Goal: Information Seeking & Learning: Learn about a topic

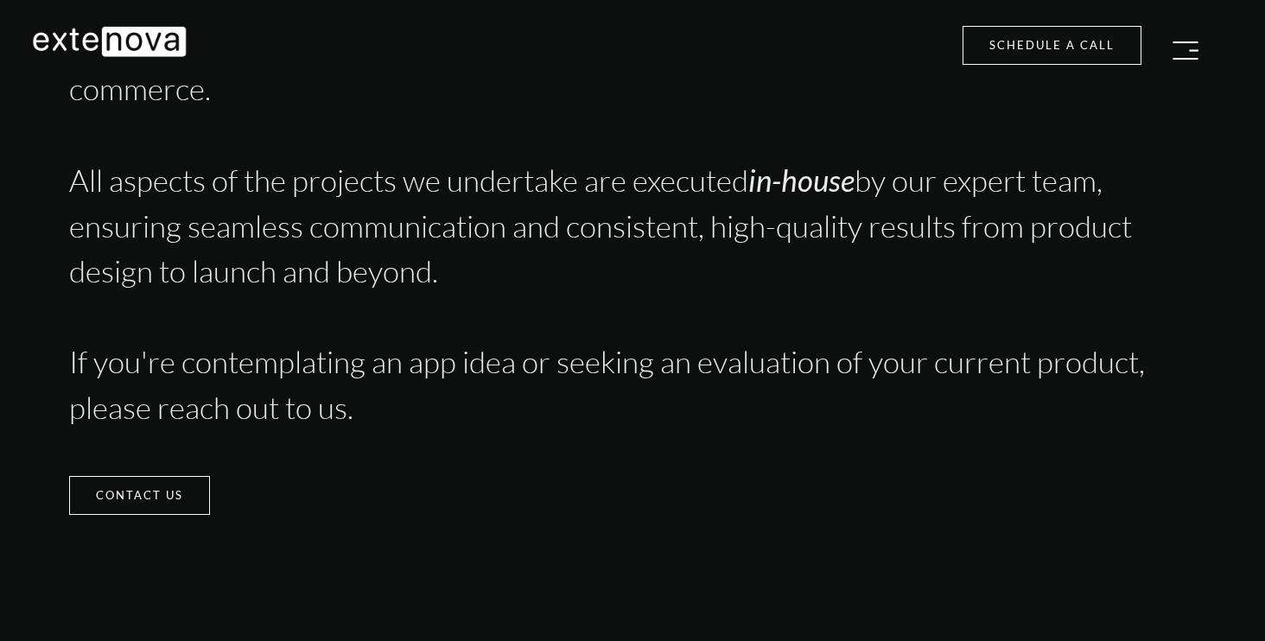
scroll to position [4089, 0]
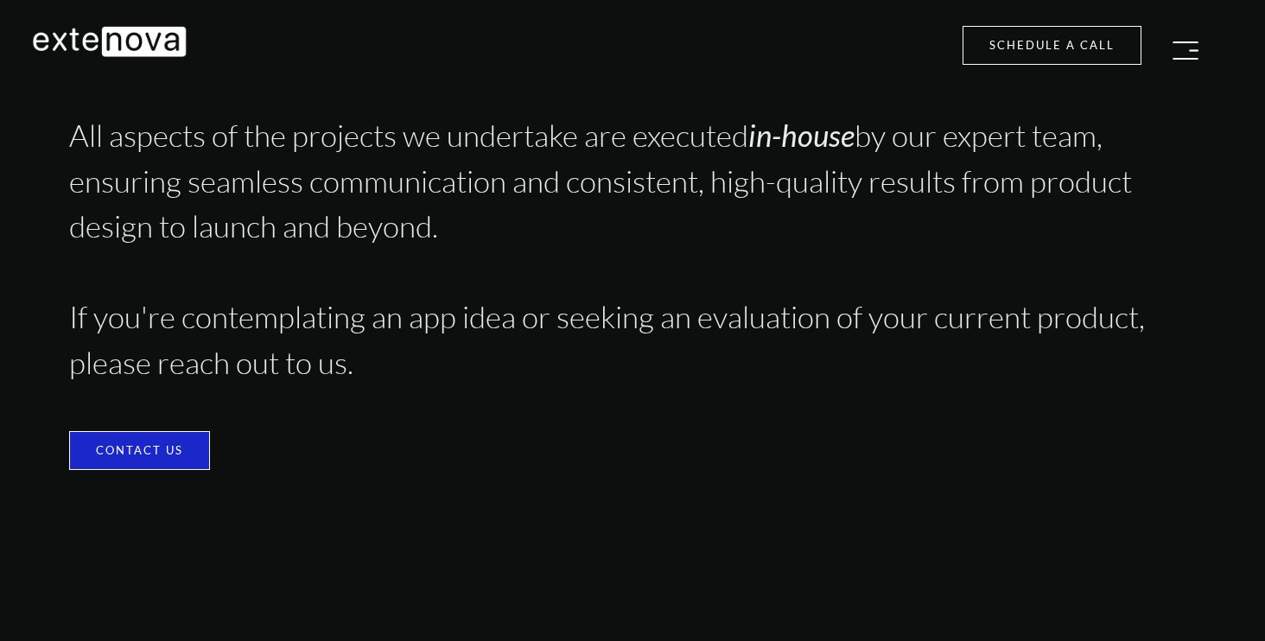
click at [152, 441] on link "Contact us" at bounding box center [139, 450] width 141 height 39
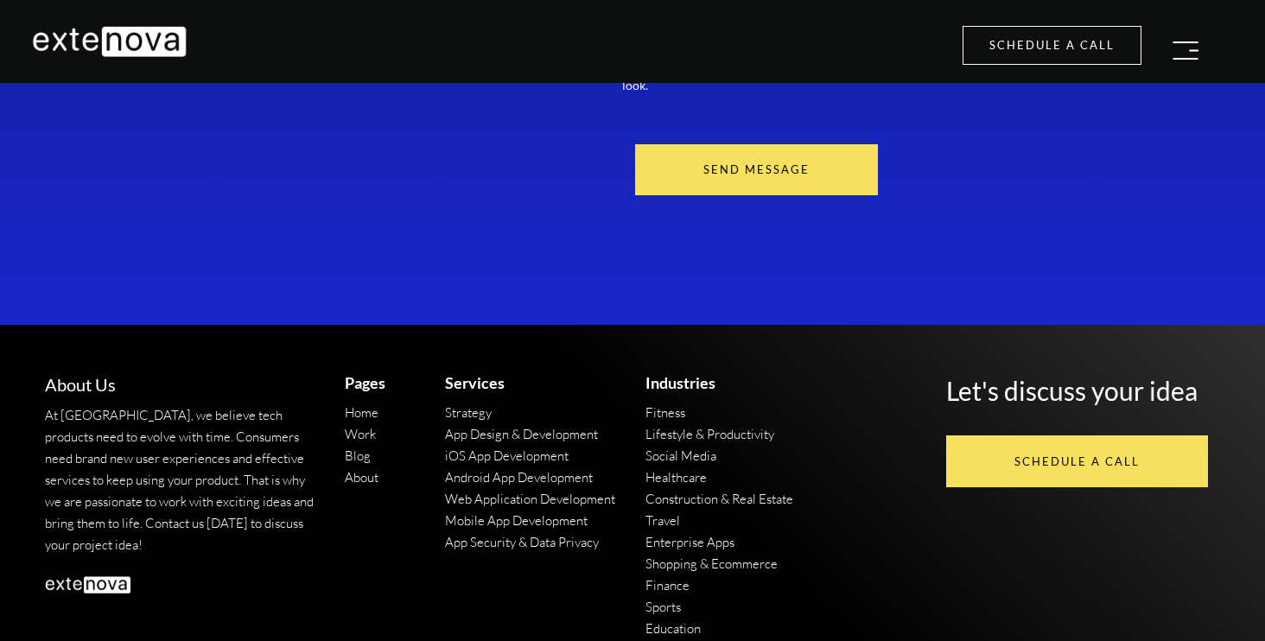
scroll to position [13551, 0]
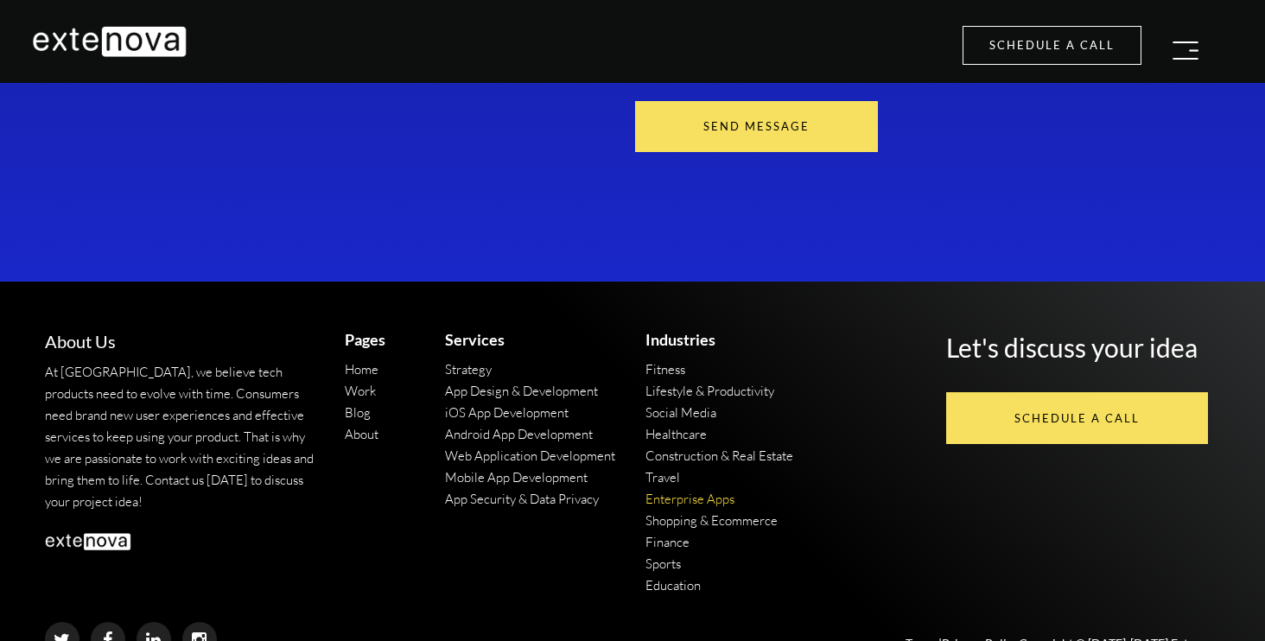
click at [705, 491] on link "Enterprise Apps" at bounding box center [689, 499] width 89 height 16
click at [518, 469] on link "Mobile App Development" at bounding box center [516, 477] width 143 height 16
click at [519, 404] on link "iOS App Development" at bounding box center [507, 412] width 124 height 16
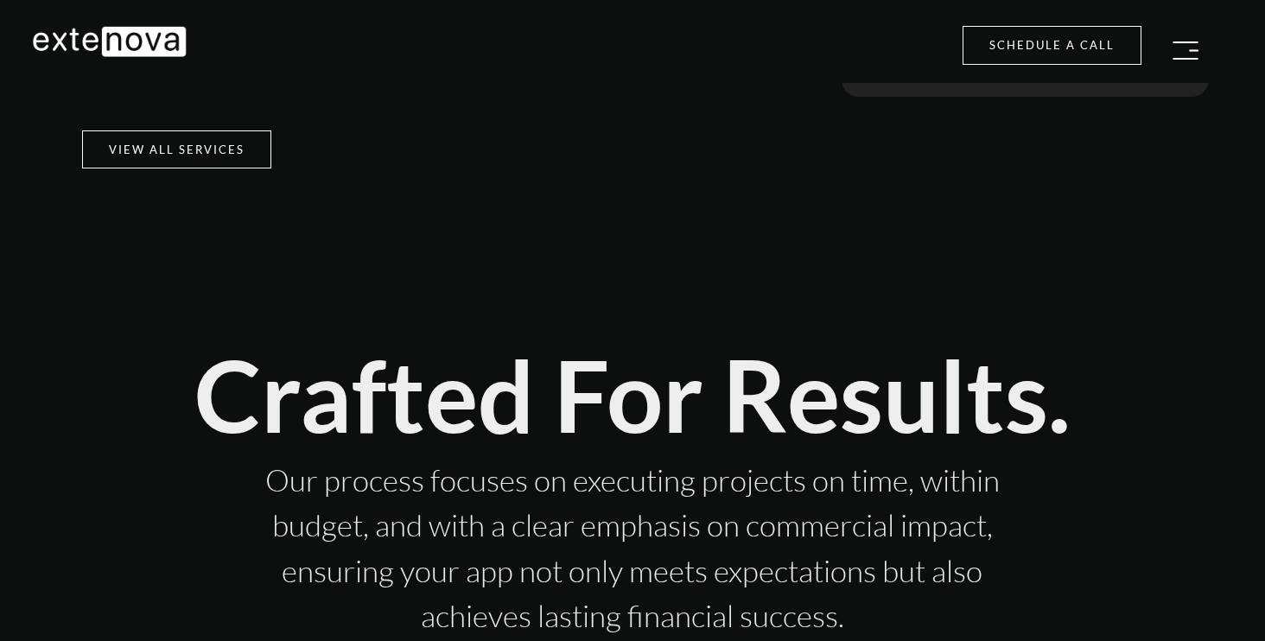
scroll to position [1977, 0]
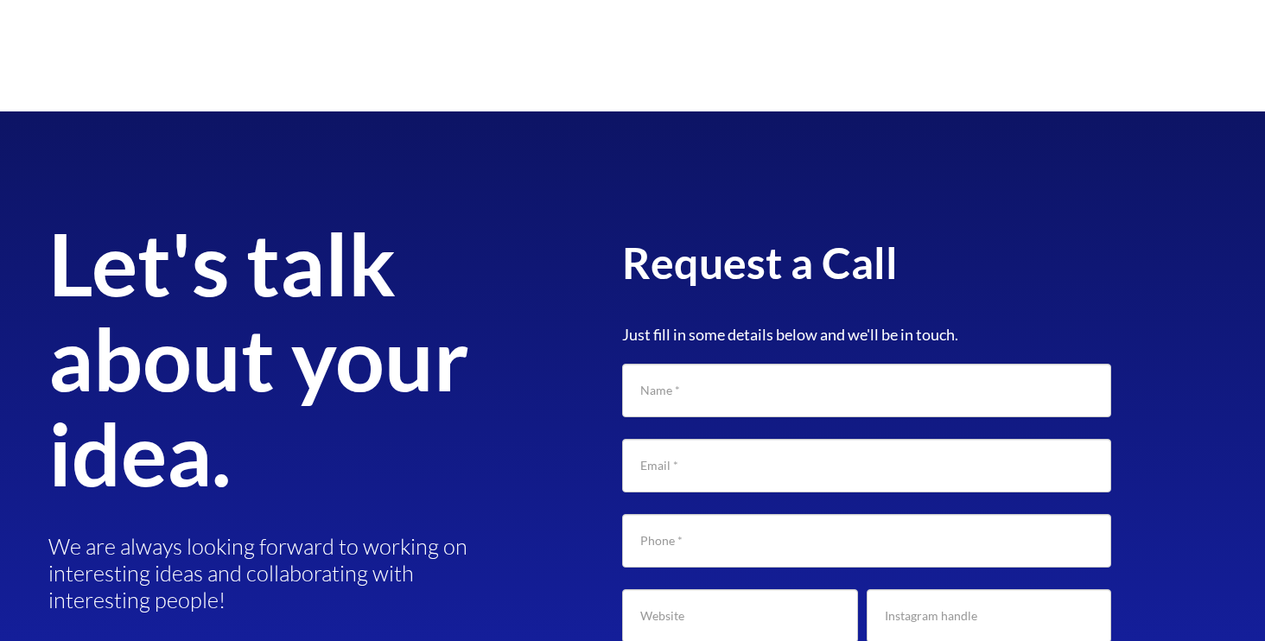
scroll to position [5748, 0]
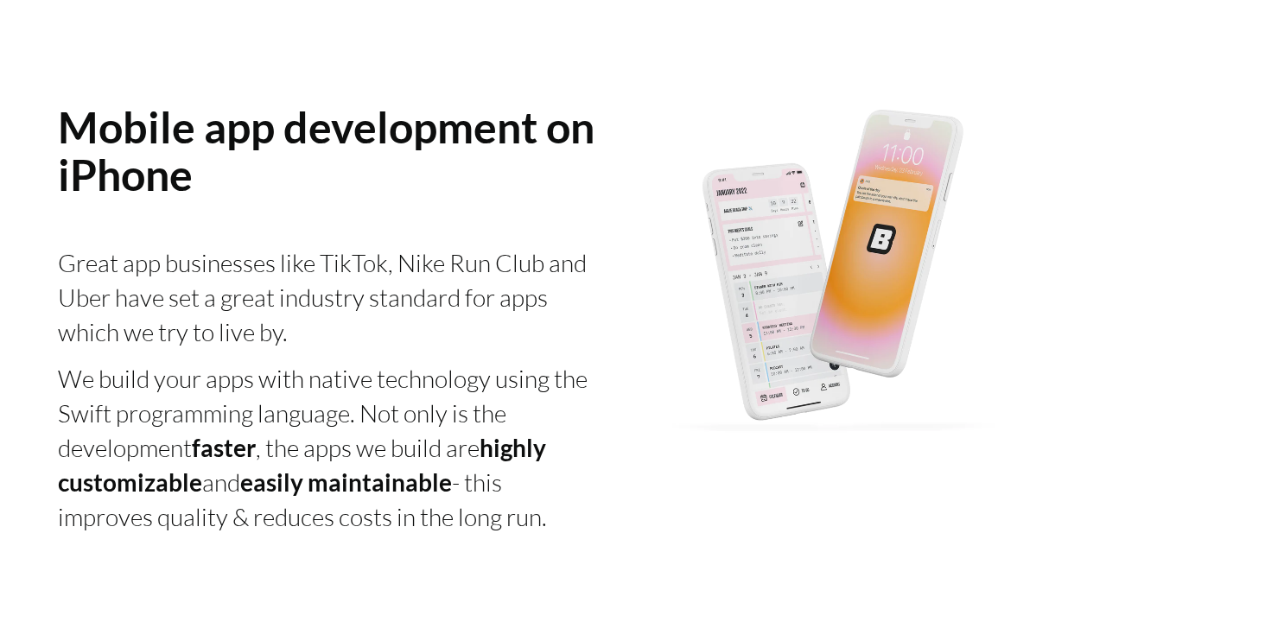
scroll to position [1261, 0]
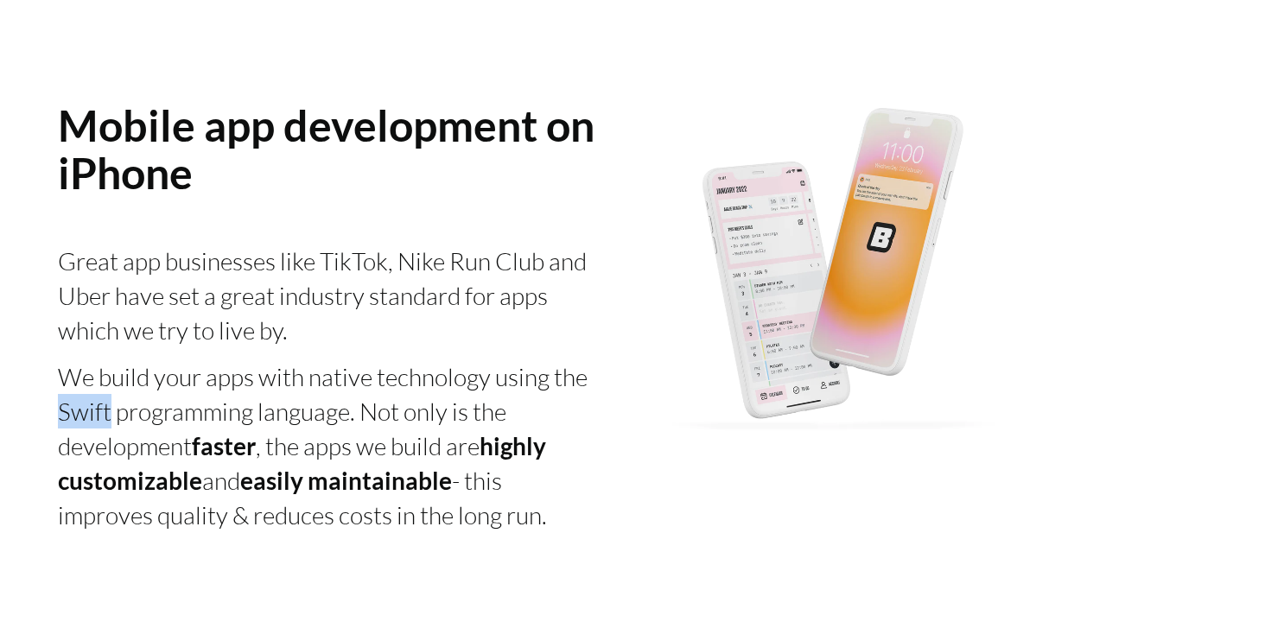
drag, startPoint x: 58, startPoint y: 411, endPoint x: 107, endPoint y: 418, distance: 49.7
click at [107, 418] on div "We build your apps with native technology using the Swift programming language.…" at bounding box center [326, 445] width 536 height 173
drag, startPoint x: 107, startPoint y: 418, endPoint x: 57, endPoint y: 417, distance: 50.1
click at [58, 417] on div "We build your apps with native technology using the Swift programming language.…" at bounding box center [326, 445] width 536 height 173
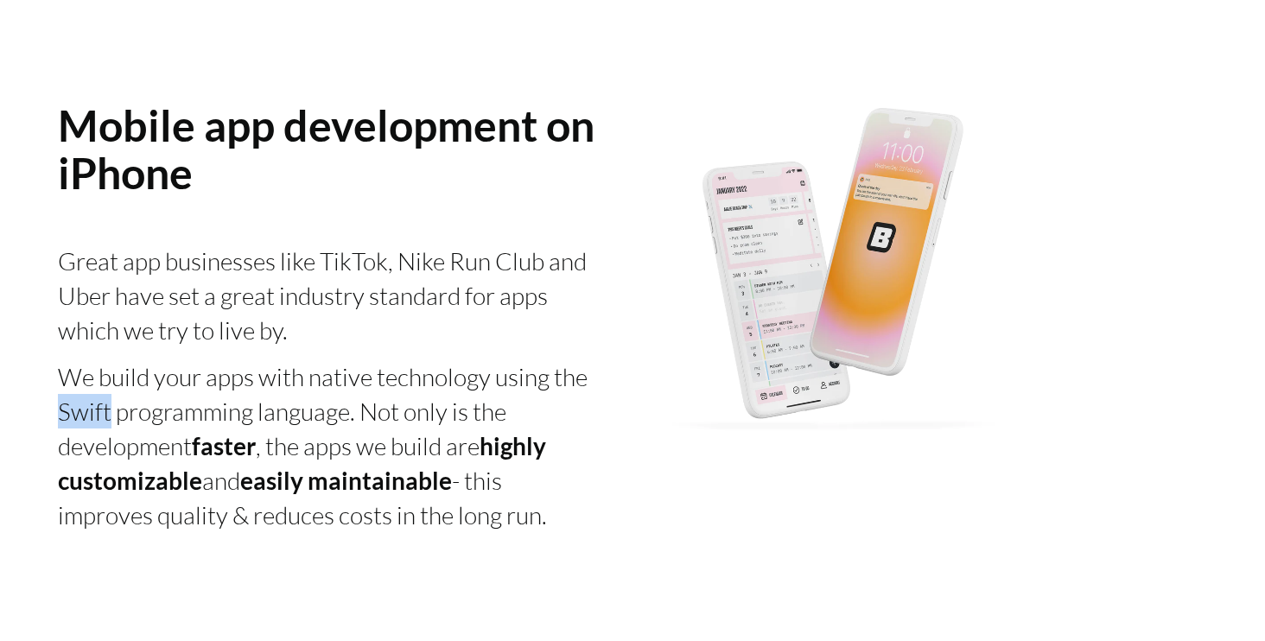
click at [58, 417] on div "We build your apps with native technology using the Swift programming language.…" at bounding box center [326, 445] width 536 height 173
drag, startPoint x: 57, startPoint y: 417, endPoint x: 111, endPoint y: 418, distance: 53.6
click at [111, 418] on div "We build your apps with native technology using the Swift programming language.…" at bounding box center [326, 445] width 536 height 173
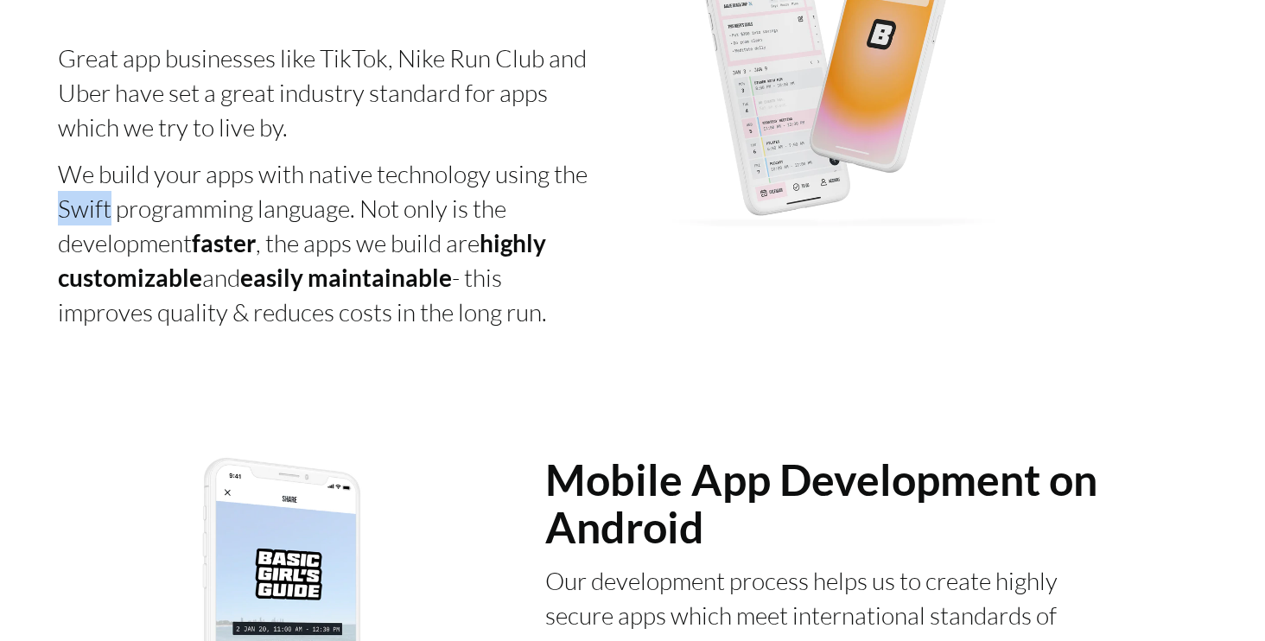
scroll to position [0, 0]
